Goal: Task Accomplishment & Management: Use online tool/utility

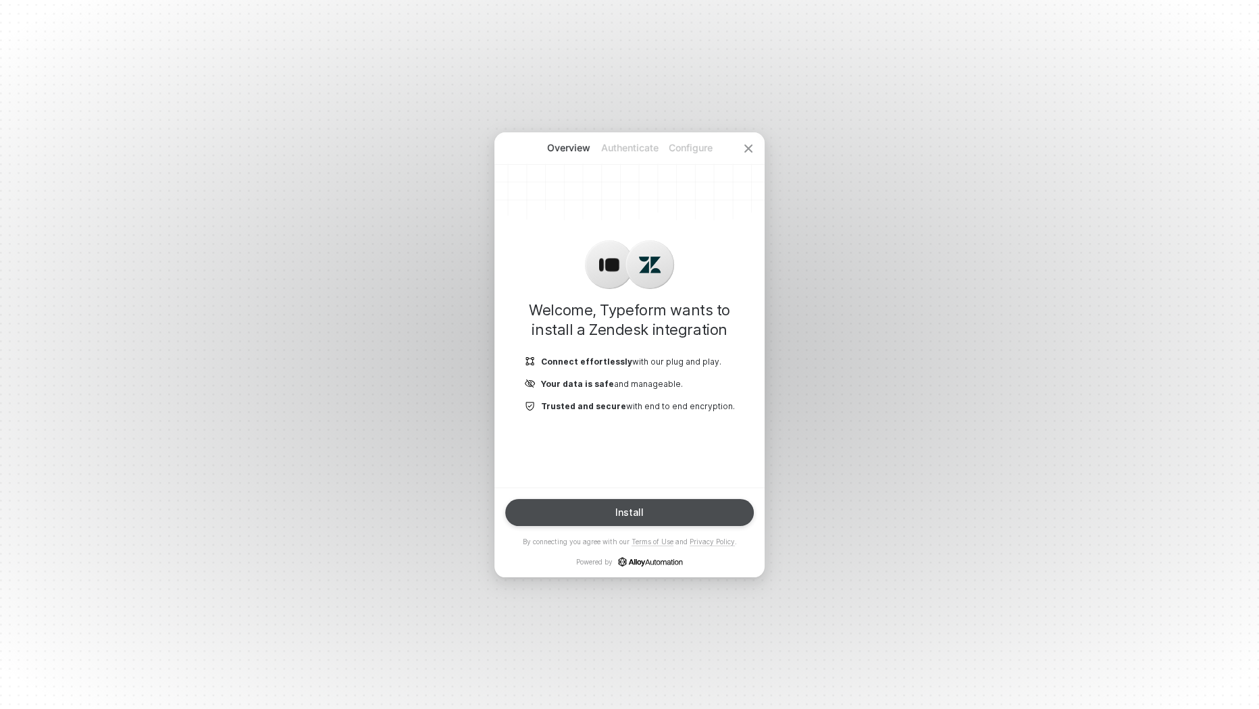
click at [655, 517] on button "Install" at bounding box center [629, 512] width 248 height 27
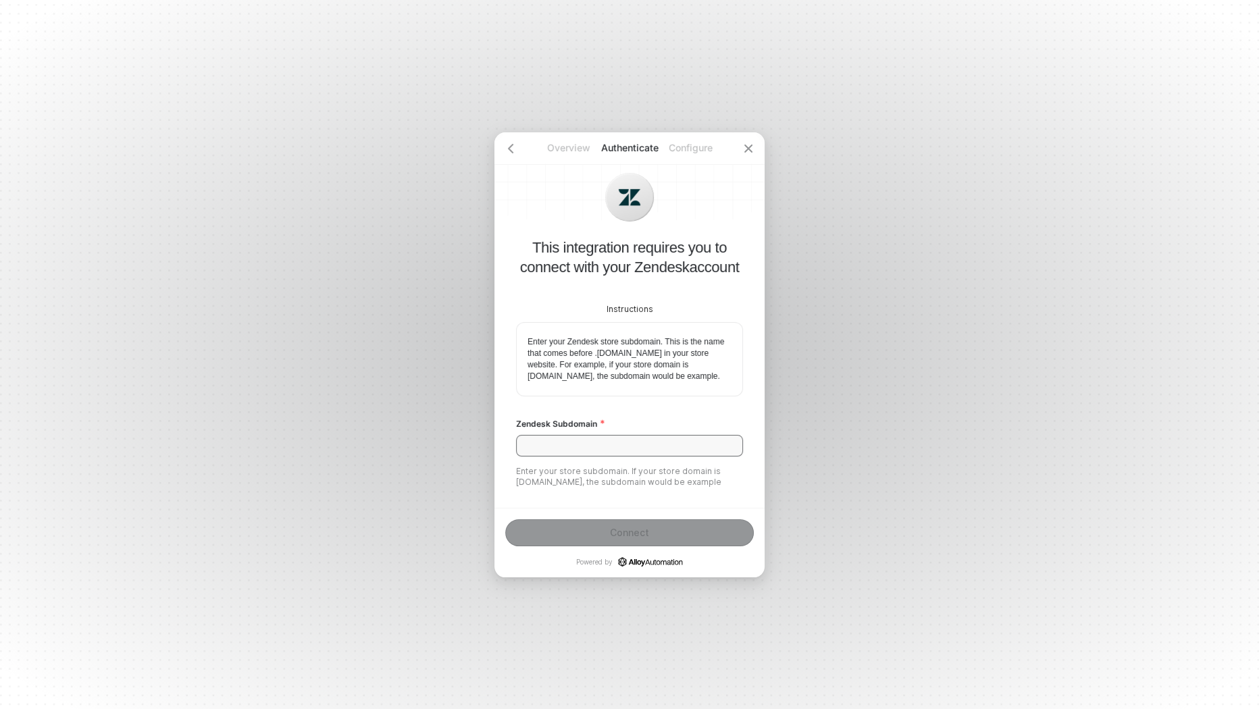
click at [619, 456] on input "Zendesk Subdomain" at bounding box center [629, 446] width 227 height 22
click at [667, 456] on input "Zendesk Subdomain" at bounding box center [629, 446] width 227 height 22
paste input "d3v-typeformsupport"
type input "d3v-typeformsupport"
click at [674, 523] on button "Connect" at bounding box center [629, 532] width 248 height 27
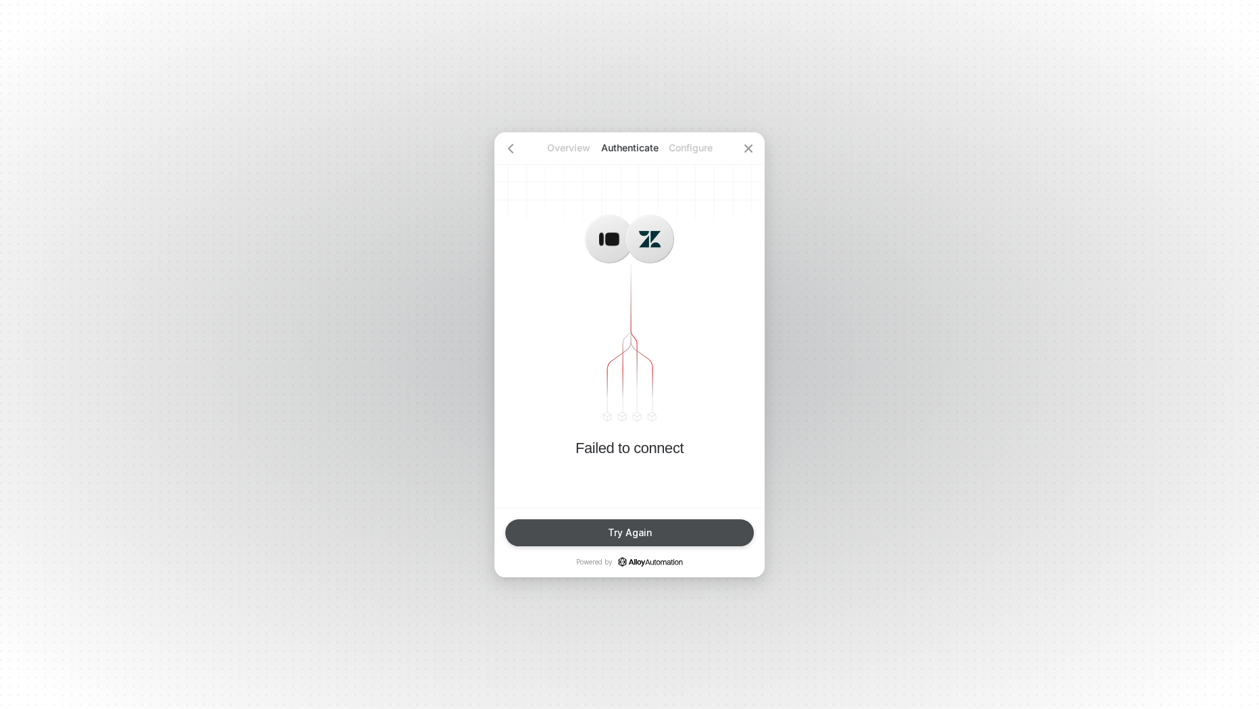
click at [646, 541] on button "Try Again" at bounding box center [629, 532] width 248 height 27
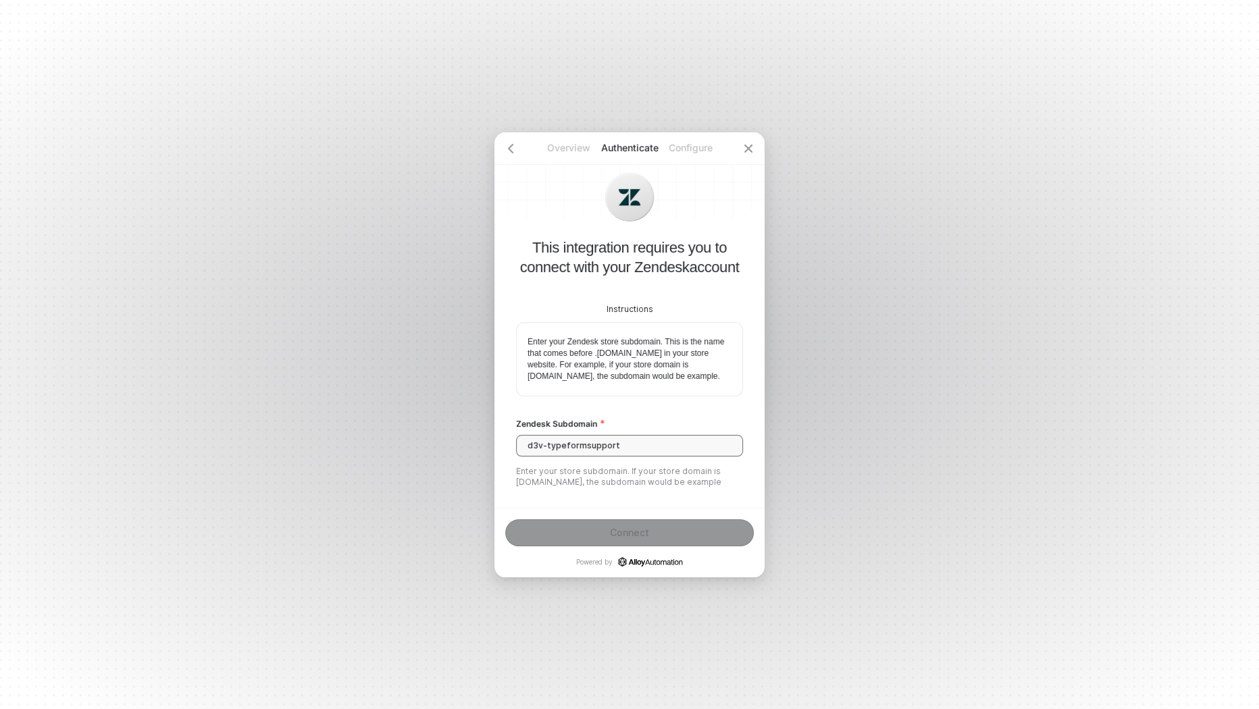
click at [621, 456] on input "d3v-typeformsupport" at bounding box center [629, 446] width 227 height 22
click at [625, 450] on input "d3v-typeformsupport" at bounding box center [629, 446] width 227 height 22
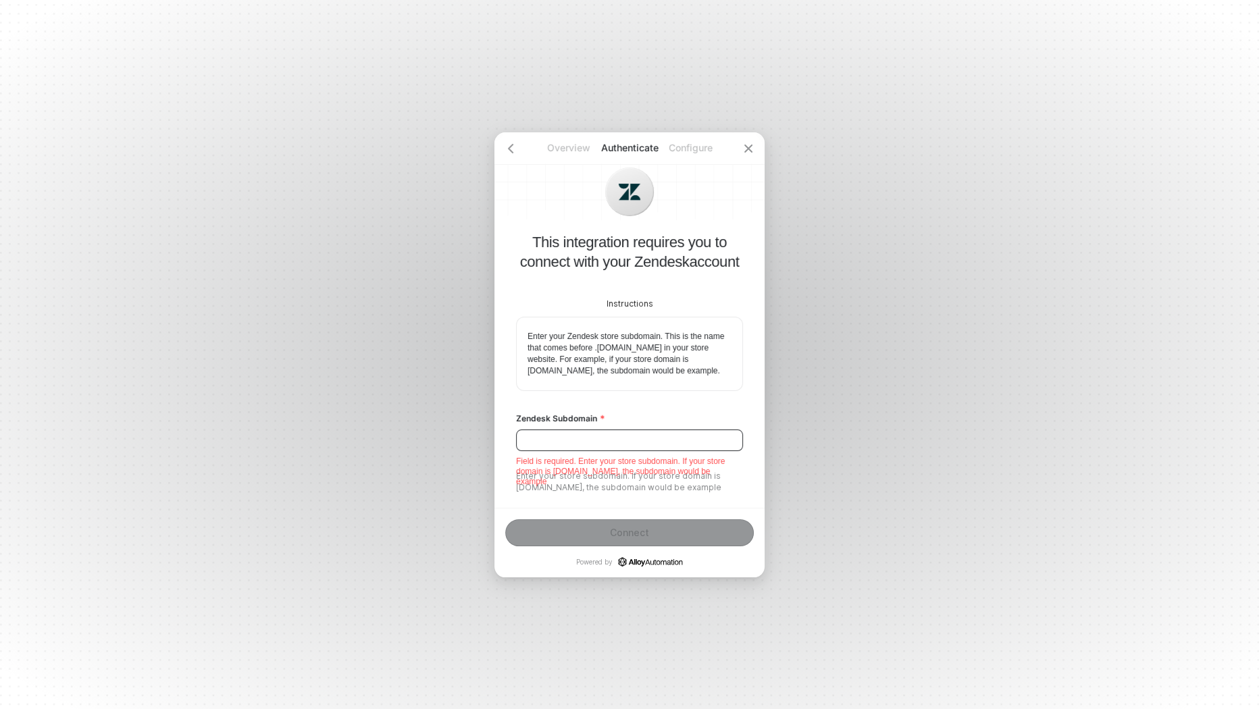
paste input "d3v-typeformsupport"
type input "d3v-typeformsupport"
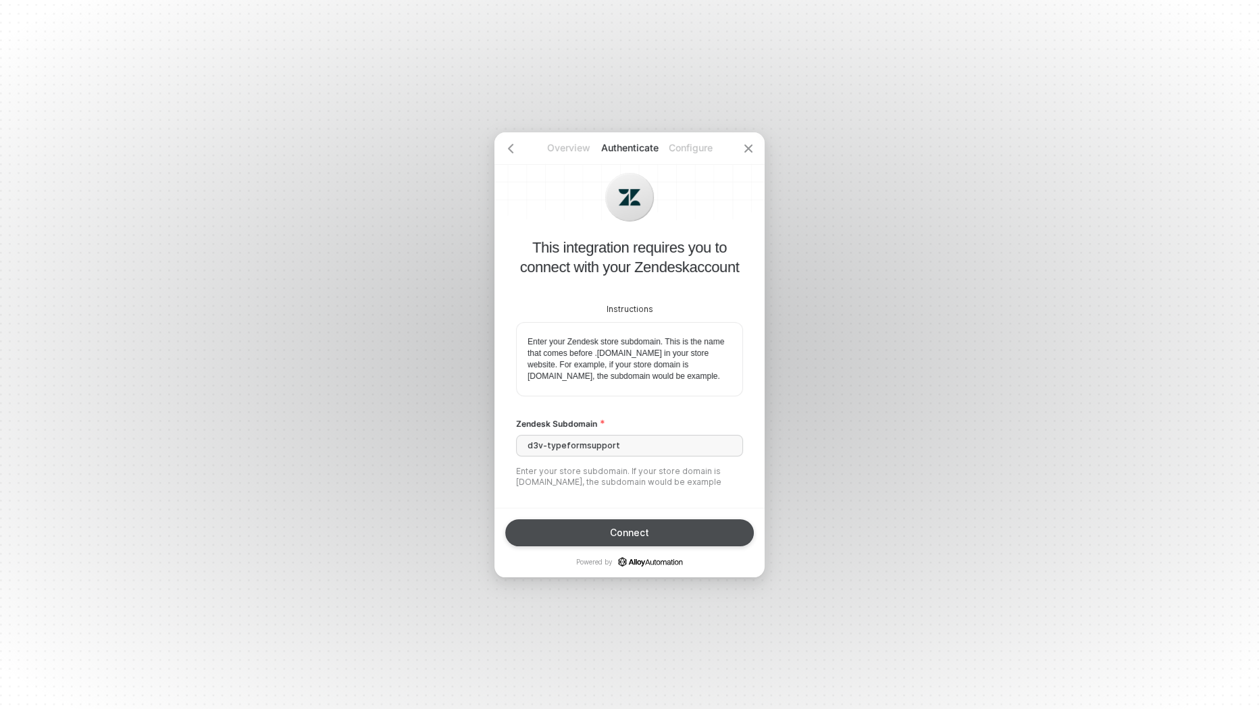
click at [645, 529] on div "Connect" at bounding box center [629, 532] width 39 height 11
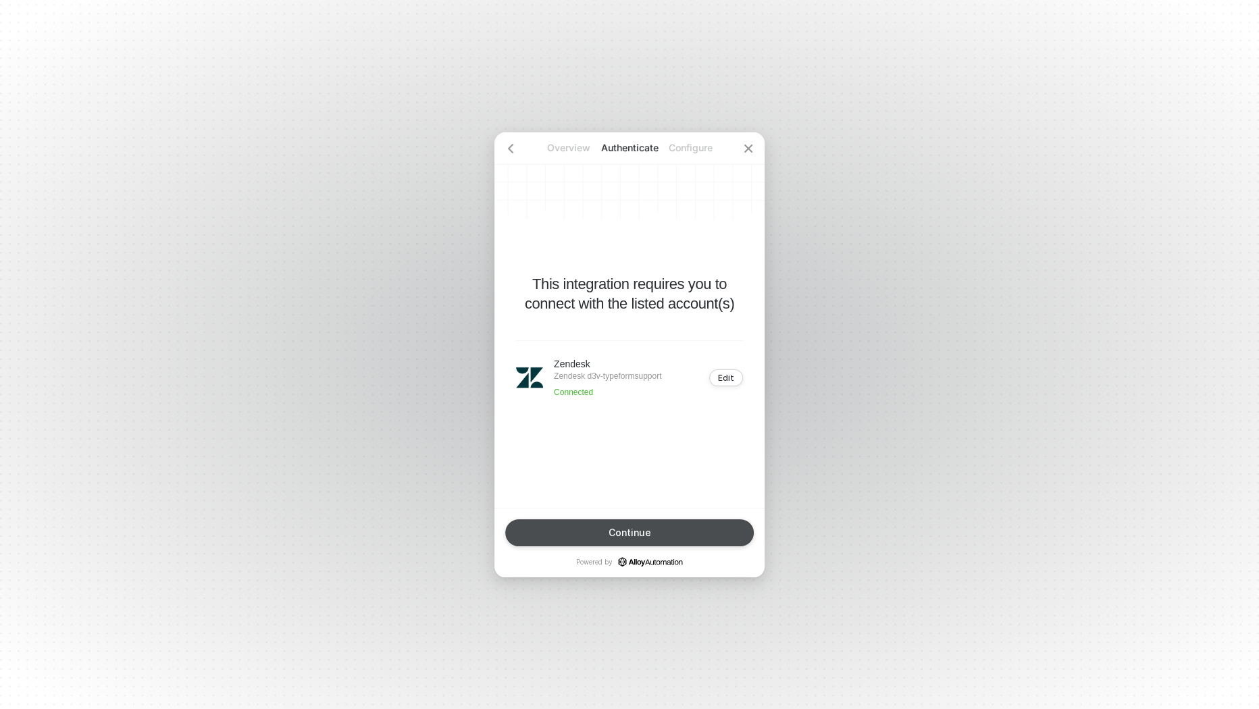
click at [651, 521] on button "Continue" at bounding box center [629, 532] width 248 height 27
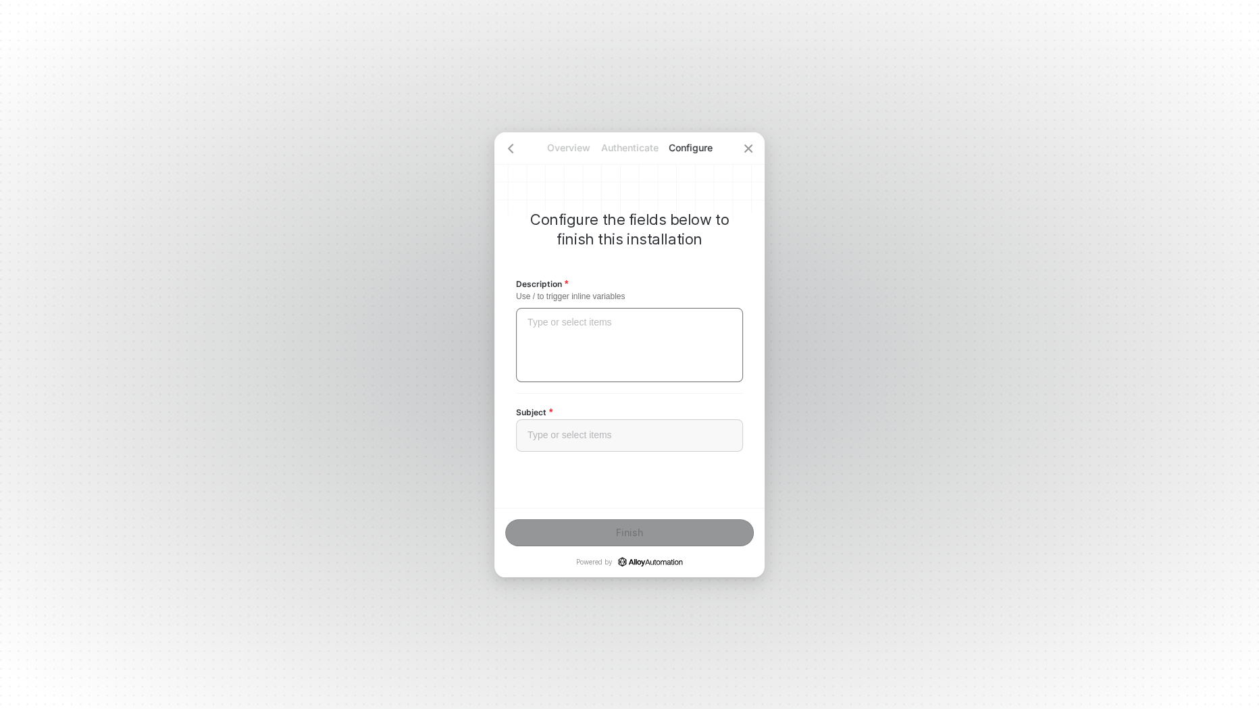
click at [623, 361] on div "Type or select items ﻿" at bounding box center [629, 345] width 227 height 74
click at [614, 442] on div "Type or select items ﻿" at bounding box center [629, 435] width 227 height 32
click at [687, 525] on button "Finish" at bounding box center [629, 532] width 248 height 27
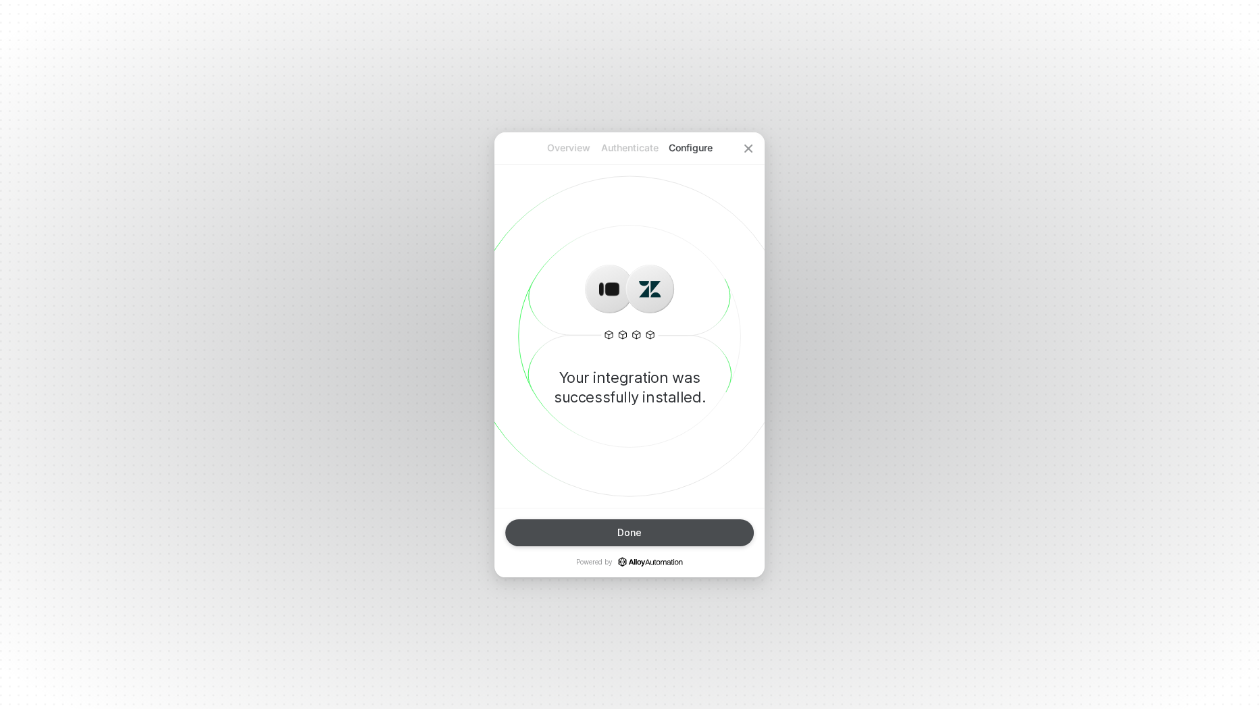
click at [682, 530] on button "Done" at bounding box center [629, 532] width 248 height 27
click at [645, 526] on button "Done" at bounding box center [629, 532] width 248 height 27
click at [635, 527] on div "Done" at bounding box center [629, 532] width 24 height 11
click at [754, 148] on div at bounding box center [748, 148] width 32 height 32
